Goal: Task Accomplishment & Management: Manage account settings

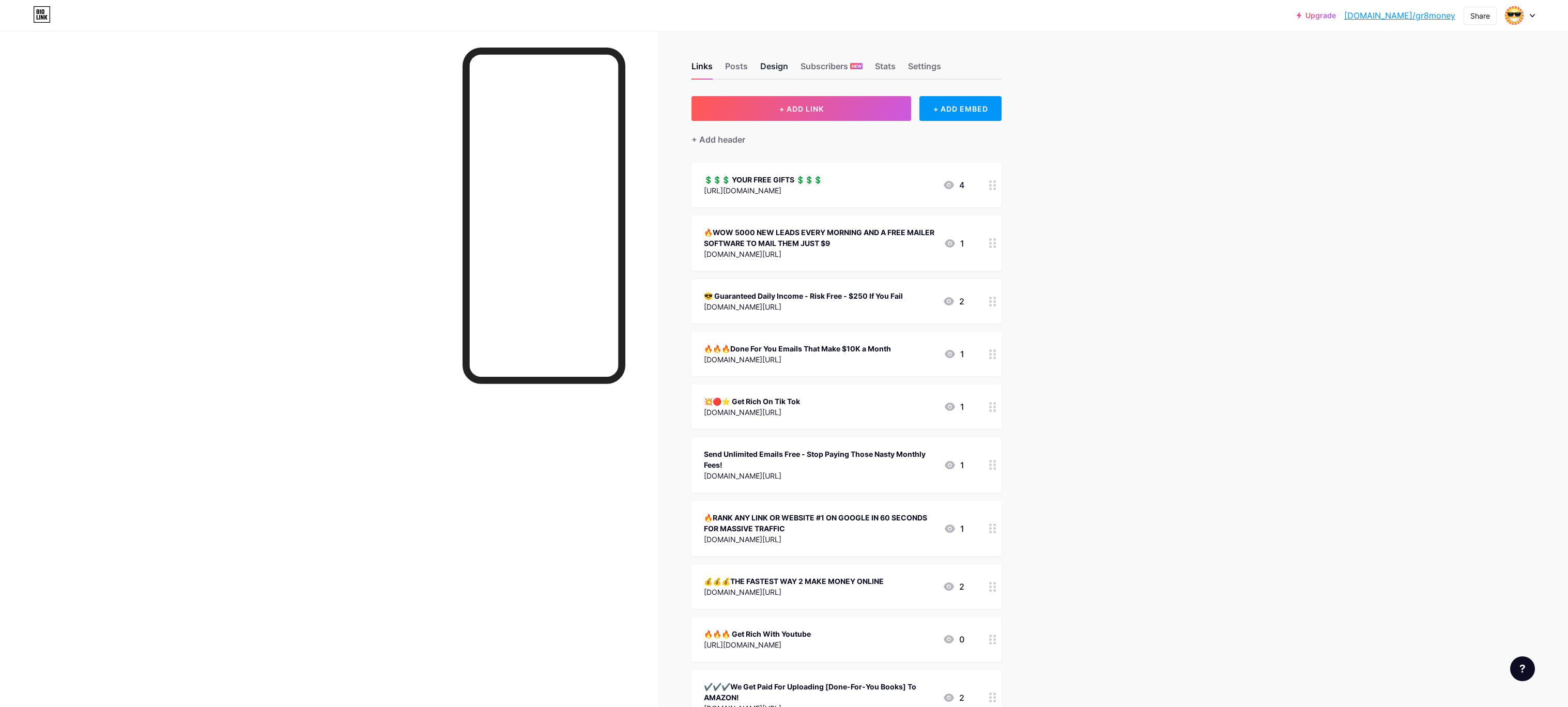
click at [775, 62] on div "Design" at bounding box center [774, 69] width 28 height 19
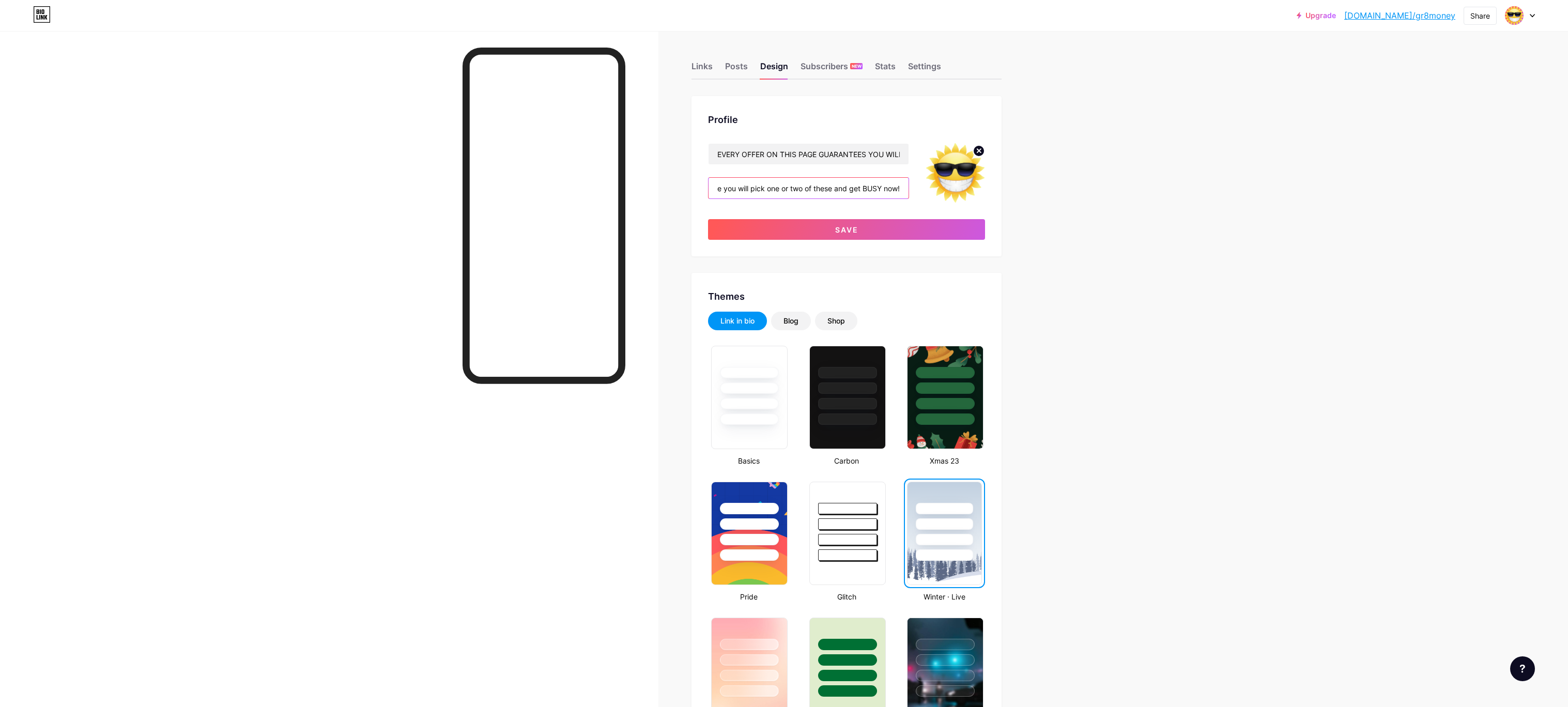
scroll to position [0, 144]
click at [793, 175] on div "EVERY OFFER ON THIS PAGE GUARANTEES YOU WILL MAKE MONEY !!! 💰I AM a Multimillio…" at bounding box center [846, 191] width 277 height 97
click at [843, 229] on span "Save" at bounding box center [846, 230] width 23 height 9
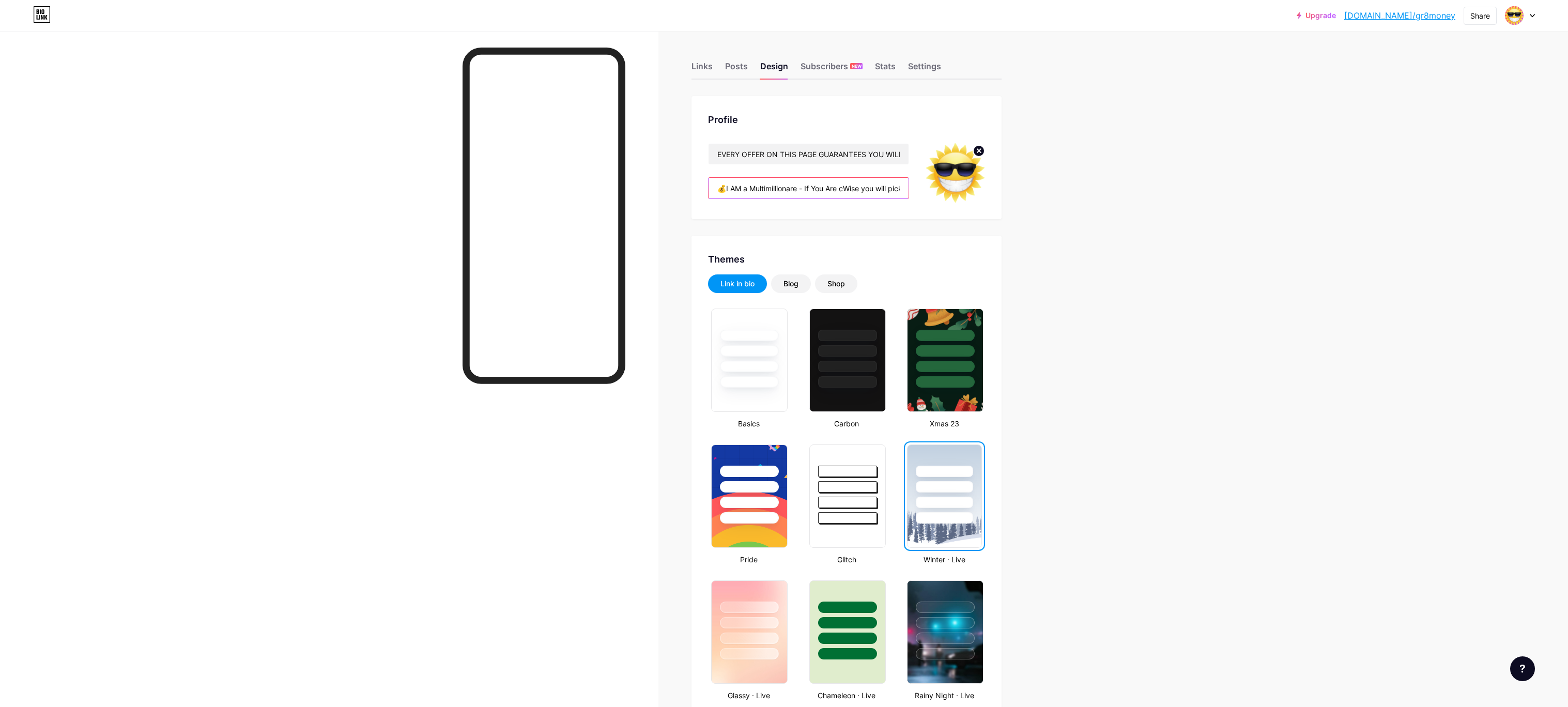
click at [828, 189] on input "💰I AM a Multimillionare - If You Are cWise you will pick one or two of these an…" at bounding box center [808, 188] width 200 height 21
click at [935, 190] on div "EVERY OFFER ON THIS PAGE GUARANTEES YOU WILL MAKE MONEY !!! 💰I AM a Multimillio…" at bounding box center [846, 173] width 277 height 59
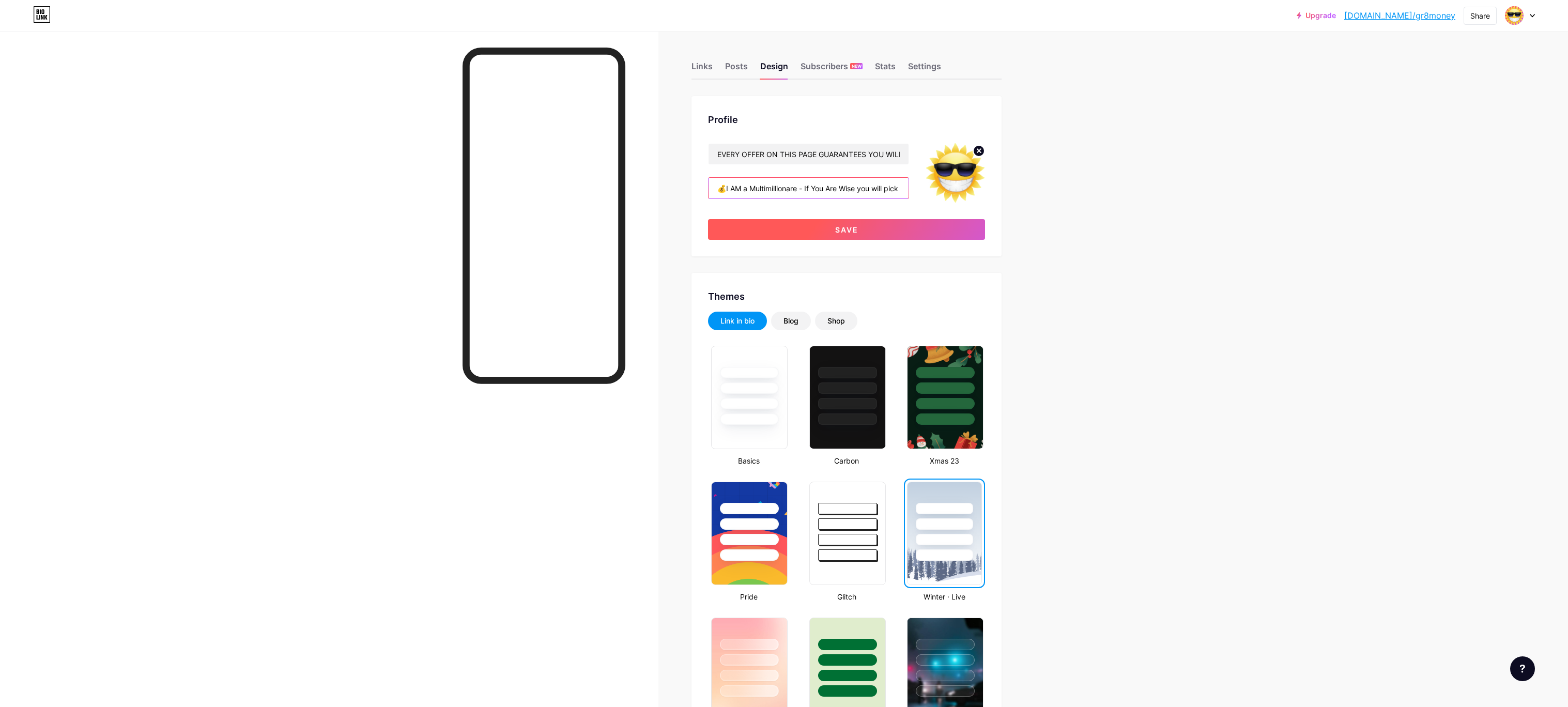
type input "💰I AM a Multimillionare - If You Are Wise you will pick one or two of these and…"
click at [843, 229] on span "Save" at bounding box center [846, 230] width 23 height 9
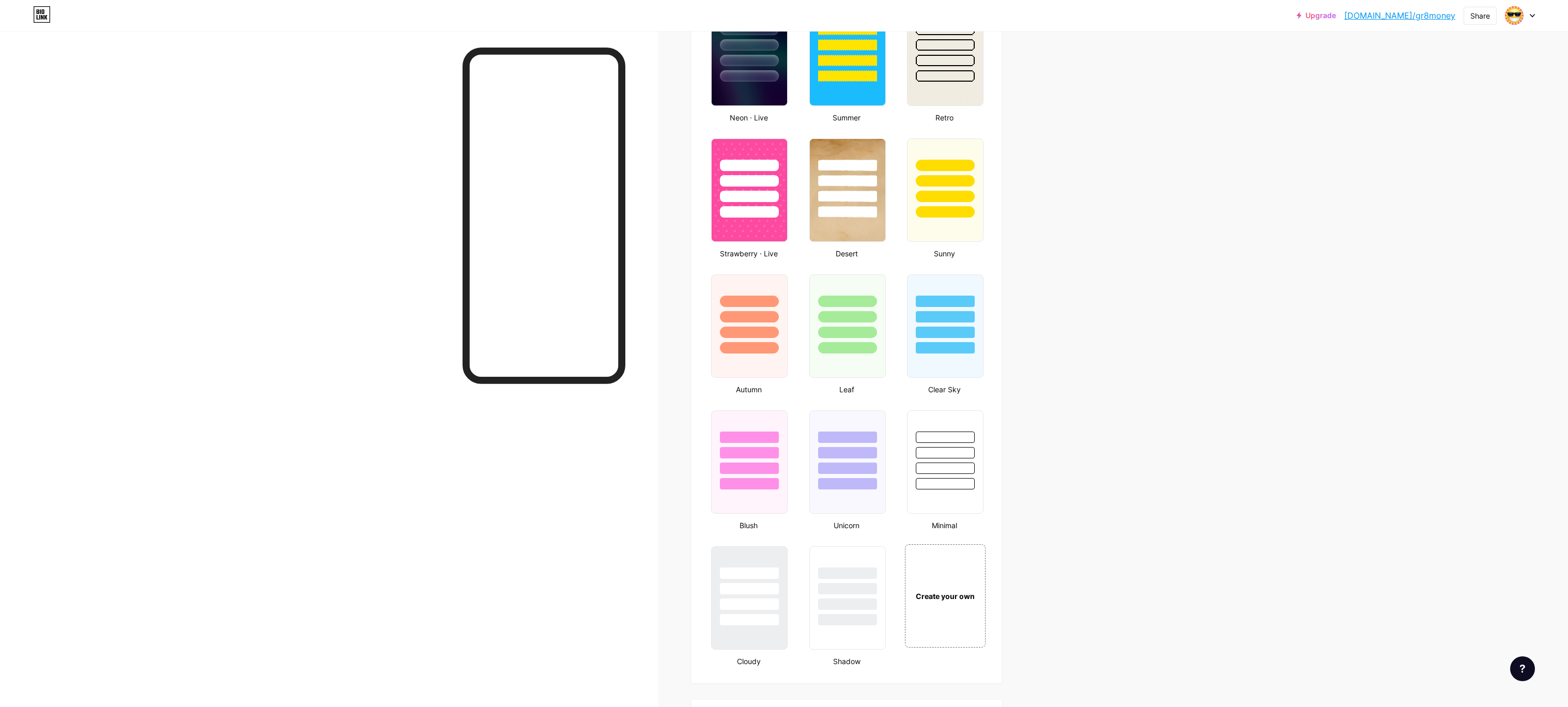
scroll to position [716, 0]
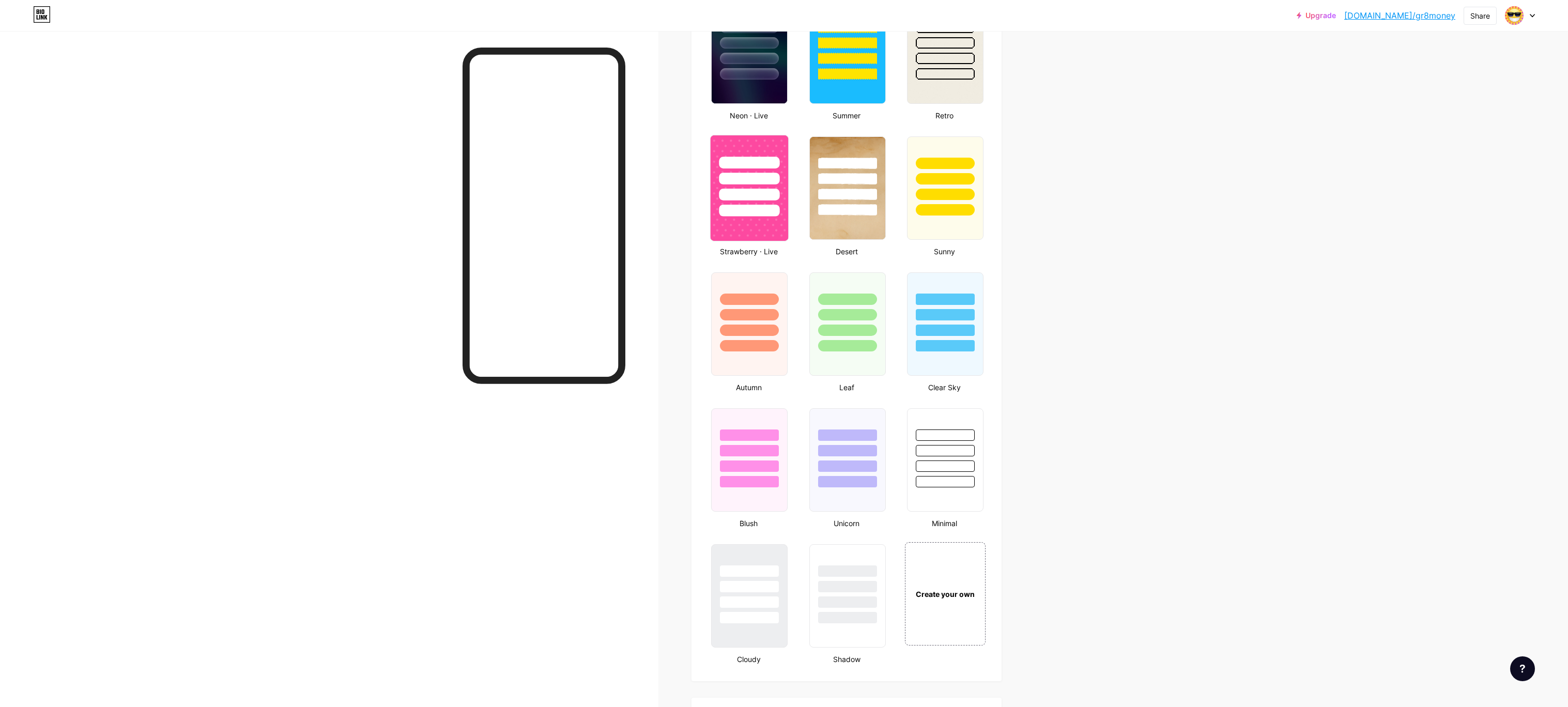
click at [746, 196] on div at bounding box center [750, 194] width 60 height 12
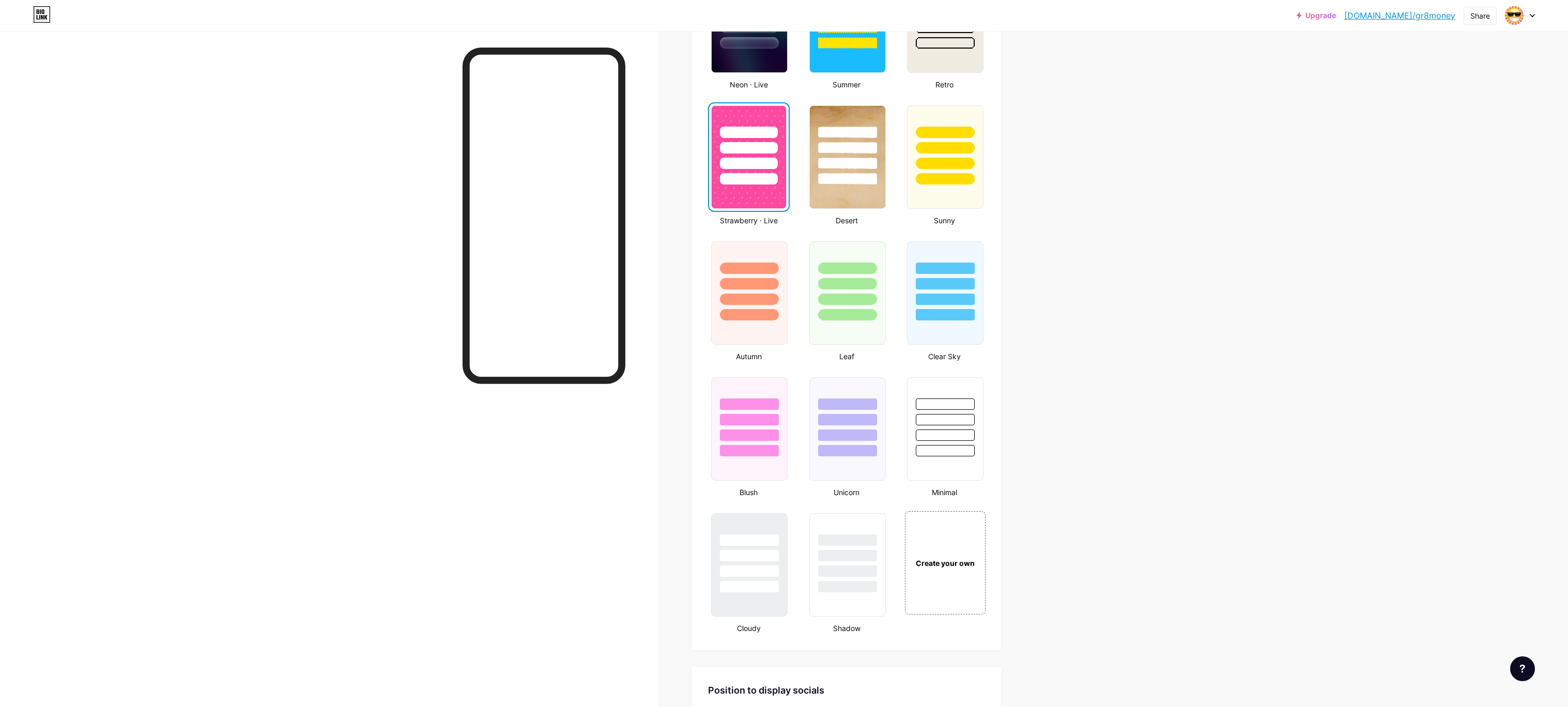
scroll to position [749, 0]
